Goal: Communication & Community: Answer question/provide support

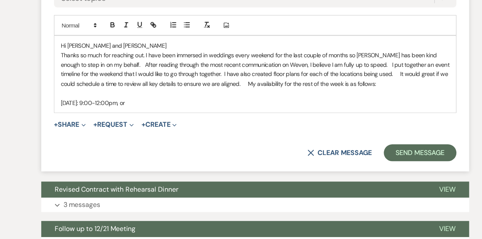
click at [100, 64] on p "Thanks so much for reaching out. I have been immersed in weddings every weekend…" at bounding box center [241, 69] width 350 height 34
click at [138, 99] on p "[DATE]: 9:00-12:00pm, or" at bounding box center [241, 98] width 350 height 8
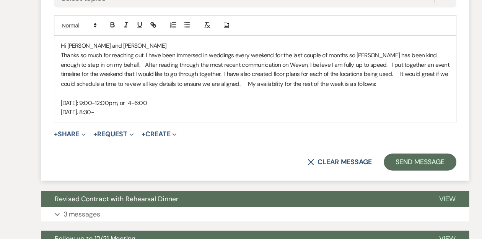
click at [120, 98] on p "[DATE]: 9:00-12:00pm, or 4-6:00" at bounding box center [241, 98] width 350 height 8
click at [126, 99] on p "[DATE]: 9:00-11:45pm, or 4-6:00" at bounding box center [241, 98] width 350 height 8
click at [116, 106] on p "[DATE]. 8:30-" at bounding box center [241, 107] width 350 height 8
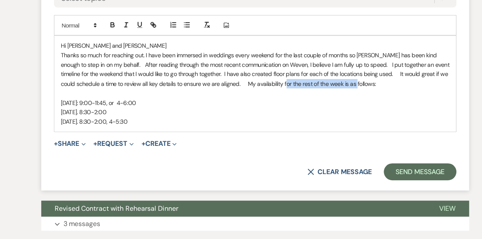
drag, startPoint x: 312, startPoint y: 81, endPoint x: 248, endPoint y: 81, distance: 64.2
click at [248, 81] on p "Thanks so much for reaching out. I have been immersed in weddings every weekend…" at bounding box center [241, 69] width 350 height 34
click at [130, 113] on p "[DATE]. 8:30-2:00, 4-5:30" at bounding box center [241, 115] width 350 height 8
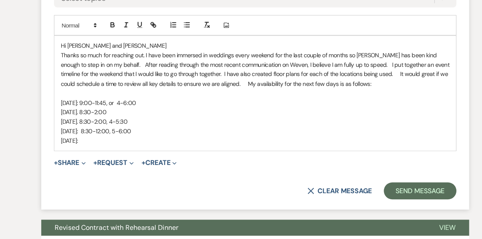
click at [112, 123] on p "[DATE]: 8:30-12:00, 5-6:00" at bounding box center [241, 124] width 350 height 8
click at [90, 132] on p "[DATE]:" at bounding box center [241, 132] width 350 height 8
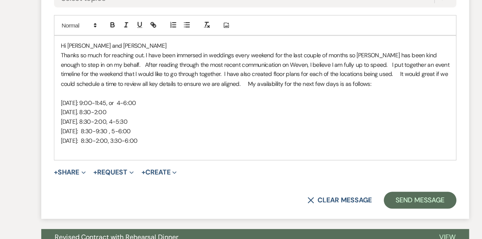
click at [276, 81] on p "Thanks so much for reaching out. I have been immersed in weddings every weekend…" at bounding box center [241, 69] width 350 height 34
click at [142, 132] on p "[DATE]: 8:30-2:00, 3:30-6:00" at bounding box center [241, 132] width 350 height 8
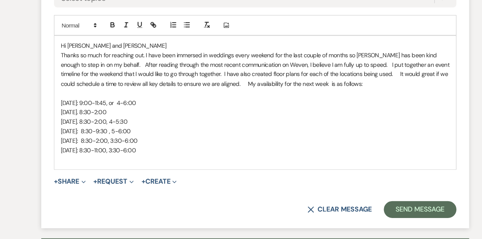
click at [205, 80] on p "Thanks so much for reaching out. I have been immersed in weddings every weekend…" at bounding box center [241, 69] width 350 height 34
click at [158, 140] on p "[DATE]: 8:30-11:00, 3:30-6:00" at bounding box center [241, 141] width 350 height 8
click at [323, 80] on p "Thanks so much for reaching out. I have been immersed in weddings every weekend…" at bounding box center [241, 69] width 350 height 34
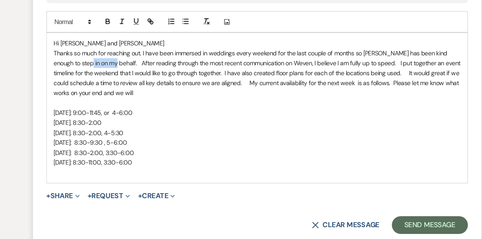
drag, startPoint x: 101, startPoint y: 63, endPoint x: 83, endPoint y: 64, distance: 18.4
click at [83, 64] on p "Thanks so much for reaching out. I have been immersed in weddings every weekend…" at bounding box center [241, 73] width 350 height 43
click at [245, 63] on p "Thanks so much for reaching out. I have been immersed in weddings every weekend…" at bounding box center [241, 73] width 350 height 43
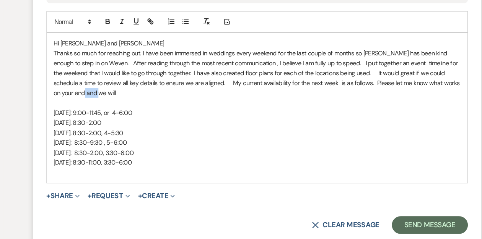
drag, startPoint x: 78, startPoint y: 89, endPoint x: 56, endPoint y: 90, distance: 22.2
click at [56, 90] on form "Reply X Draft Recipients* Planning Portal Users ( [PERSON_NAME] ) Insert Templa…" at bounding box center [240, 52] width 385 height 338
click at [148, 146] on p "[DATE]: 8:30-11:00, 3:30-6:00" at bounding box center [241, 150] width 350 height 8
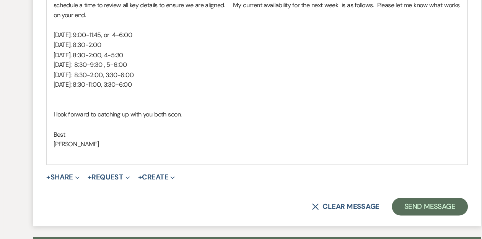
scroll to position [3663, 0]
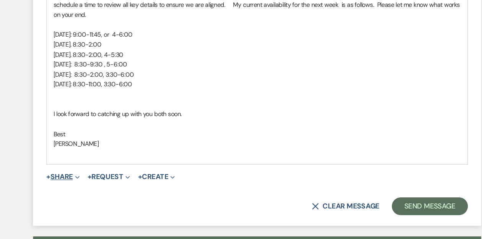
click at [72, 183] on button "+ Share Expand" at bounding box center [74, 186] width 29 height 6
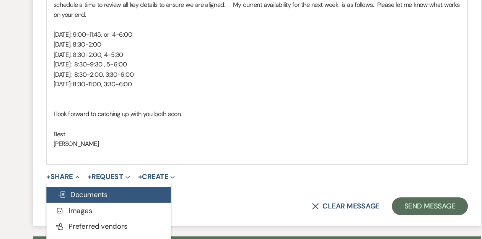
click at [88, 197] on span "Doc Upload Documents" at bounding box center [91, 201] width 44 height 8
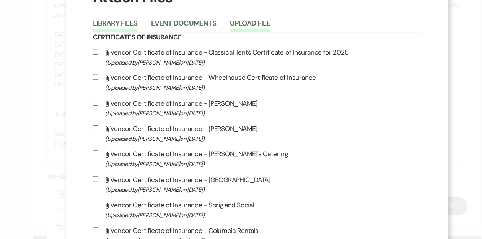
click at [252, 52] on button "Upload File" at bounding box center [234, 55] width 35 height 11
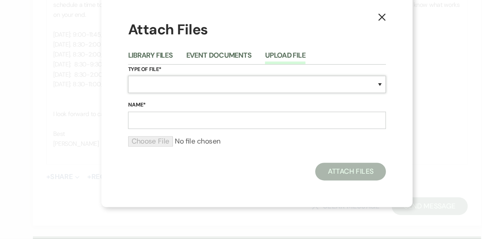
click at [154, 104] on select "Special Event Insurance Vendor Certificate of Insurance Contracts / Rental Agre…" at bounding box center [241, 106] width 222 height 15
select select "30"
click at [130, 99] on select "Special Event Insurance Vendor Certificate of Insurance Contracts / Rental Agre…" at bounding box center [241, 106] width 222 height 15
click at [151, 137] on input "Name*" at bounding box center [241, 137] width 222 height 15
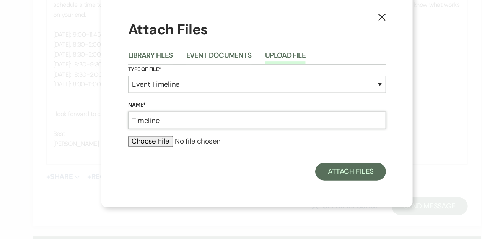
type input "Timeline"
click at [146, 155] on input "file" at bounding box center [241, 155] width 222 height 9
type input "C:\fakepath\[PERSON_NAME] and [PERSON_NAME] Timeline.pdf"
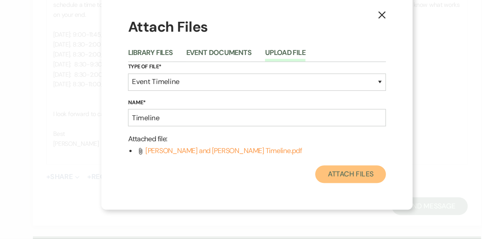
click at [320, 182] on button "Attach Files" at bounding box center [321, 183] width 61 height 15
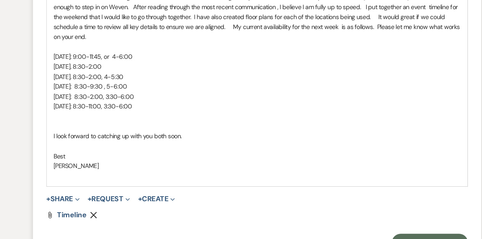
scroll to position [3644, 0]
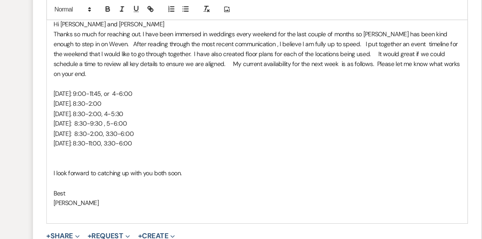
drag, startPoint x: 293, startPoint y: 39, endPoint x: 300, endPoint y: 37, distance: 7.4
click at [293, 39] on p "Thanks so much for reaching out. I have been immersed in weddings every weekend…" at bounding box center [241, 47] width 350 height 43
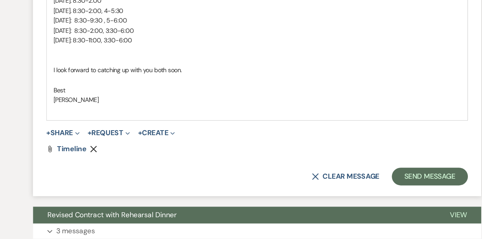
scroll to position [3703, 0]
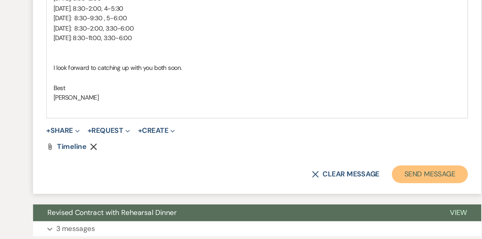
click at [383, 176] on button "Send Message" at bounding box center [389, 183] width 65 height 15
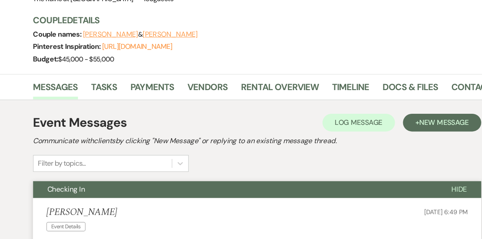
scroll to position [0, 0]
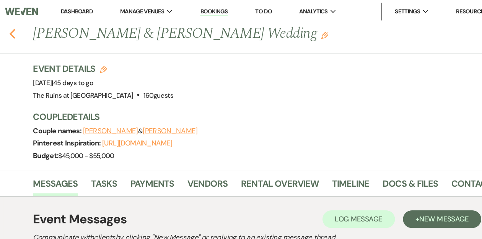
click at [29, 24] on icon "Previous" at bounding box center [31, 28] width 6 height 9
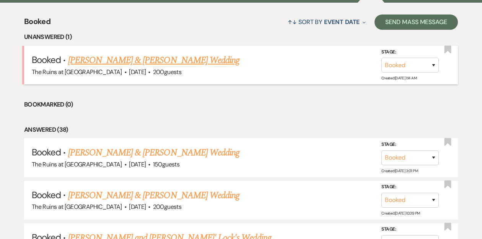
scroll to position [285, 0]
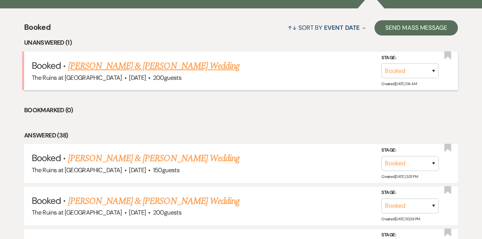
click at [102, 67] on link "[PERSON_NAME] & [PERSON_NAME] Wedding" at bounding box center [153, 66] width 171 height 14
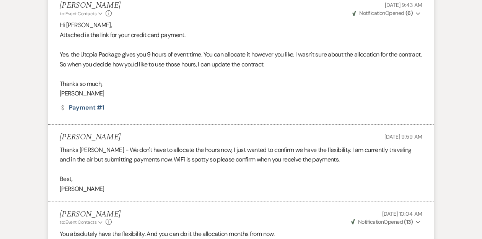
scroll to position [2272, 0]
